Goal: Task Accomplishment & Management: Manage account settings

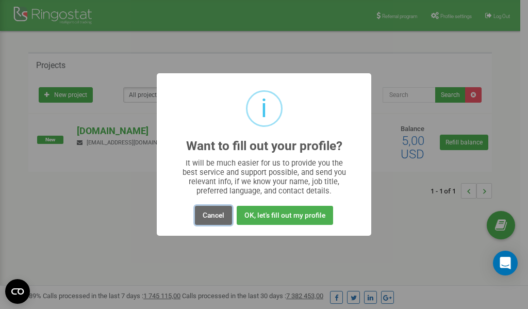
click at [211, 216] on button "Cancel" at bounding box center [213, 215] width 37 height 19
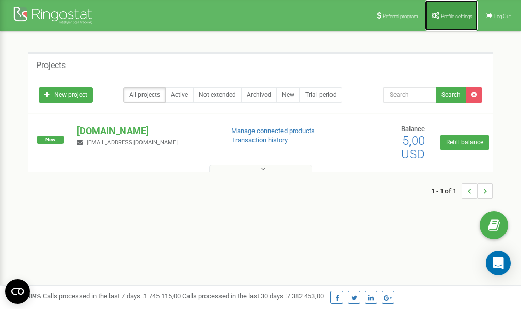
click at [450, 15] on span "Profile settings" at bounding box center [456, 16] width 31 height 6
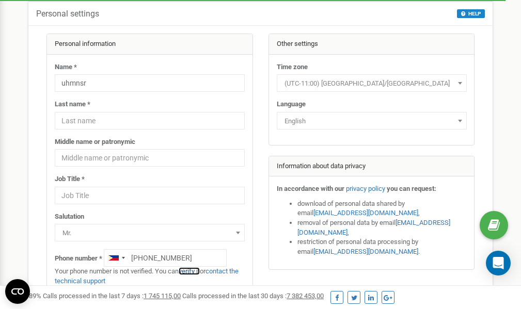
click at [192, 270] on link "verify it" at bounding box center [189, 271] width 21 height 8
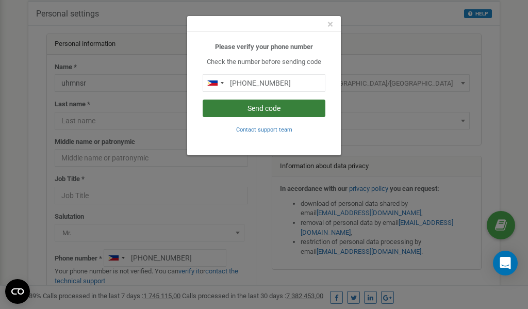
click at [273, 108] on button "Send code" at bounding box center [264, 109] width 123 height 18
